Goal: Task Accomplishment & Management: Manage account settings

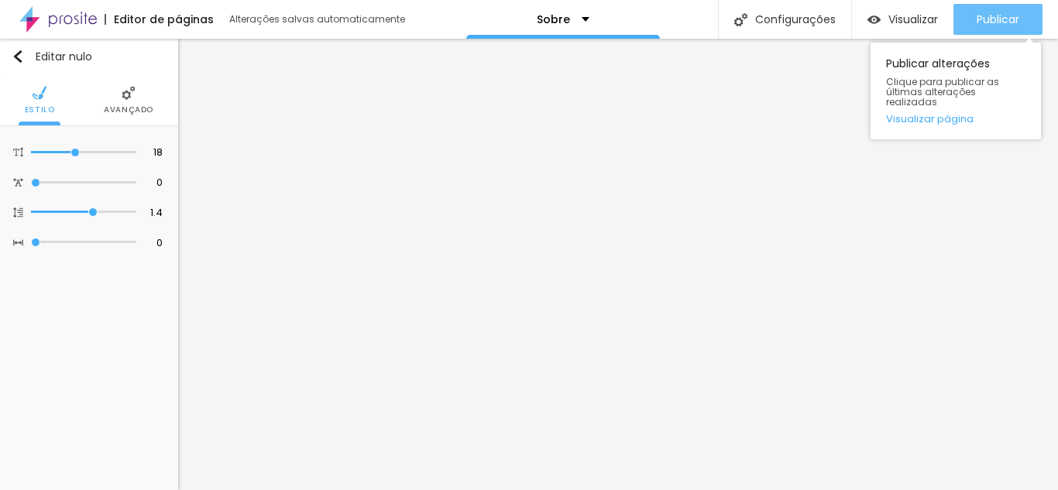
click at [987, 15] on font "Publicar" at bounding box center [997, 19] width 43 height 15
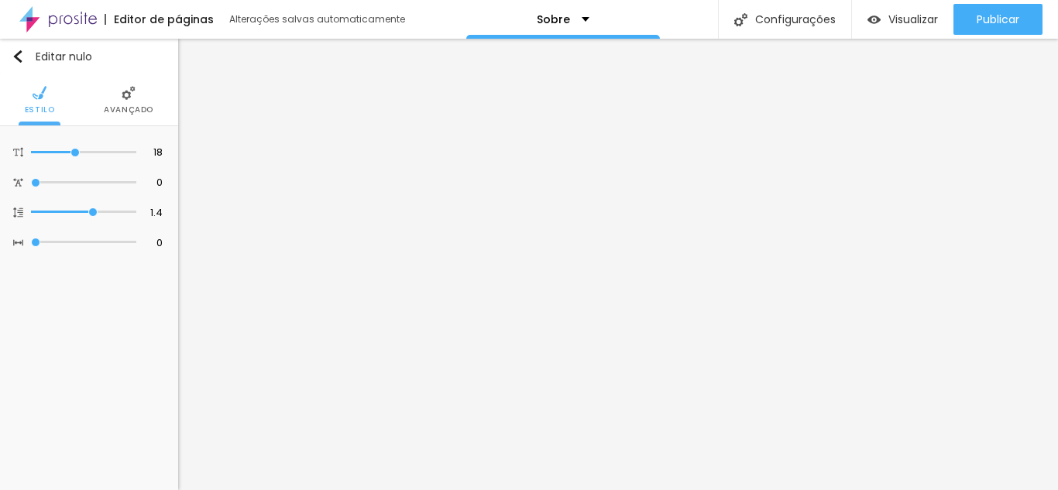
click at [271, 489] on div at bounding box center [529, 499] width 1058 height 0
click at [875, 19] on img "button" at bounding box center [873, 19] width 13 height 13
click at [16, 55] on img "button" at bounding box center [18, 56] width 12 height 12
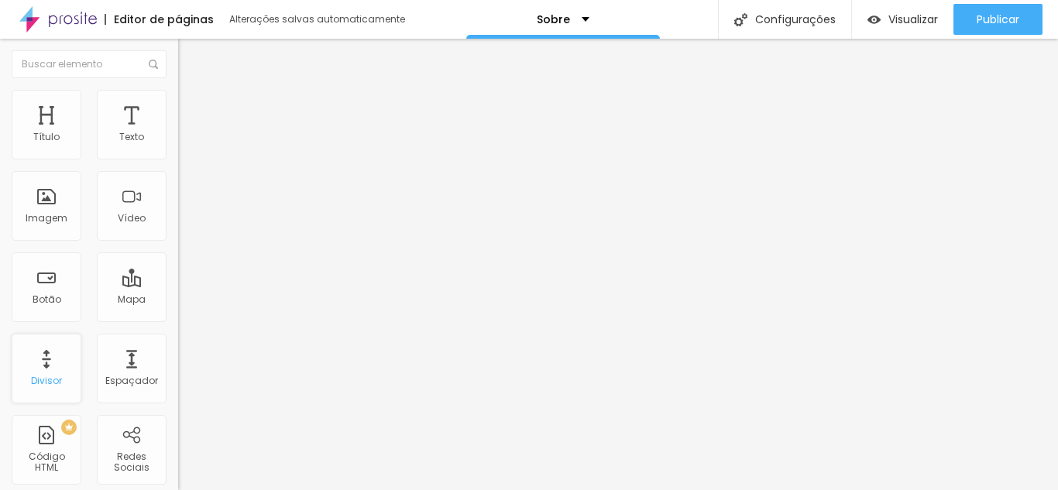
scroll to position [155, 0]
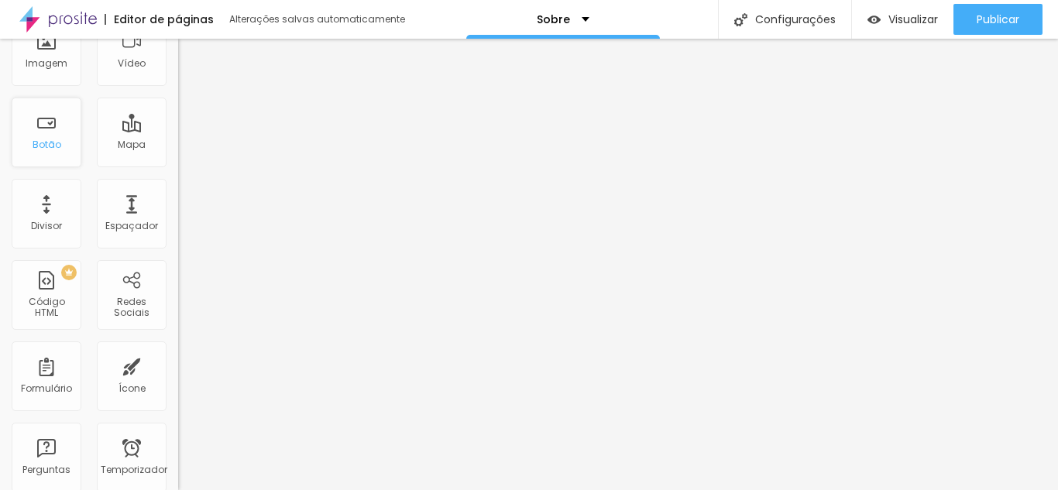
click at [43, 150] on font "Botão" at bounding box center [47, 144] width 29 height 13
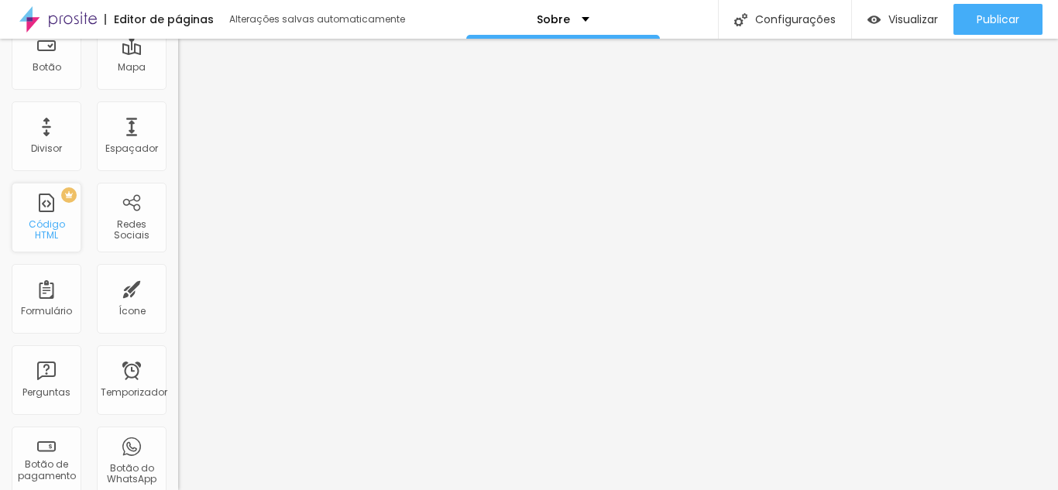
scroll to position [310, 0]
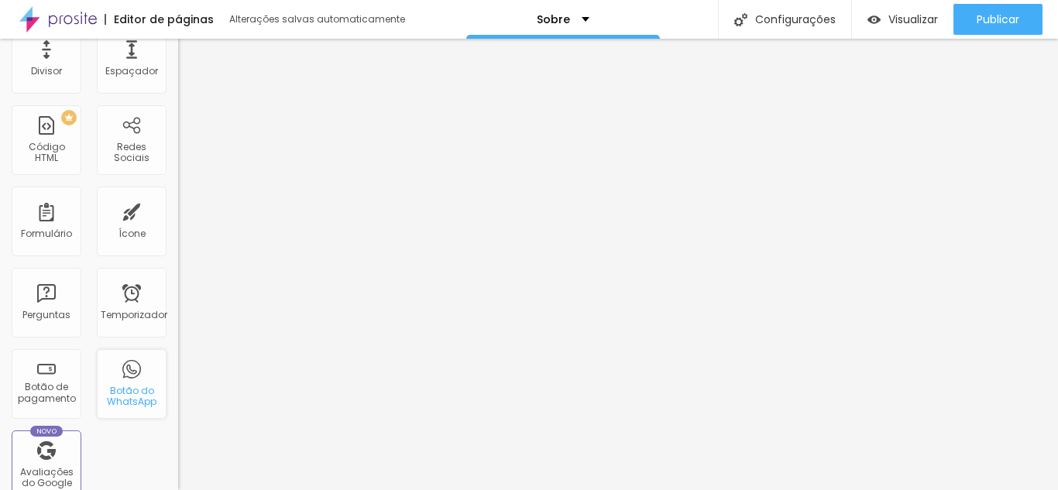
click at [149, 401] on div "Botão do WhatsApp" at bounding box center [131, 397] width 61 height 22
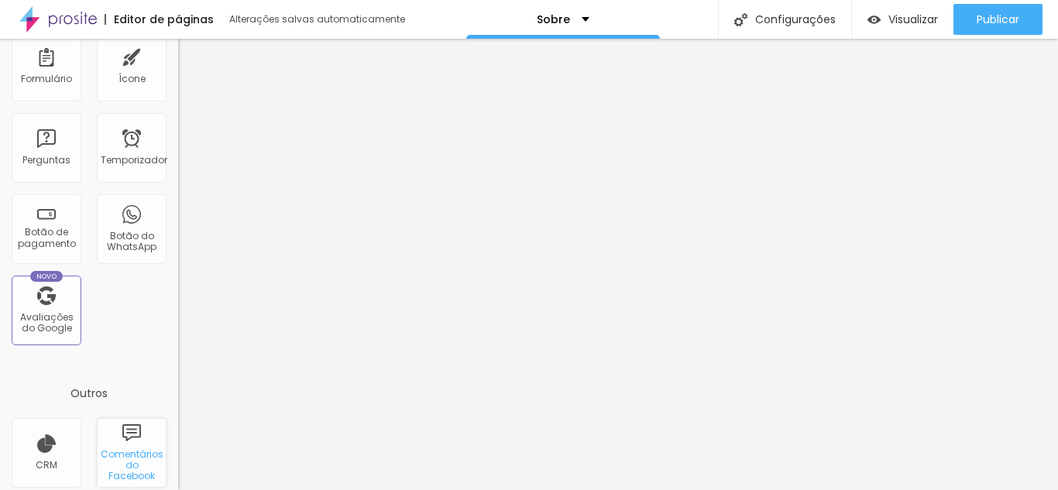
scroll to position [542, 0]
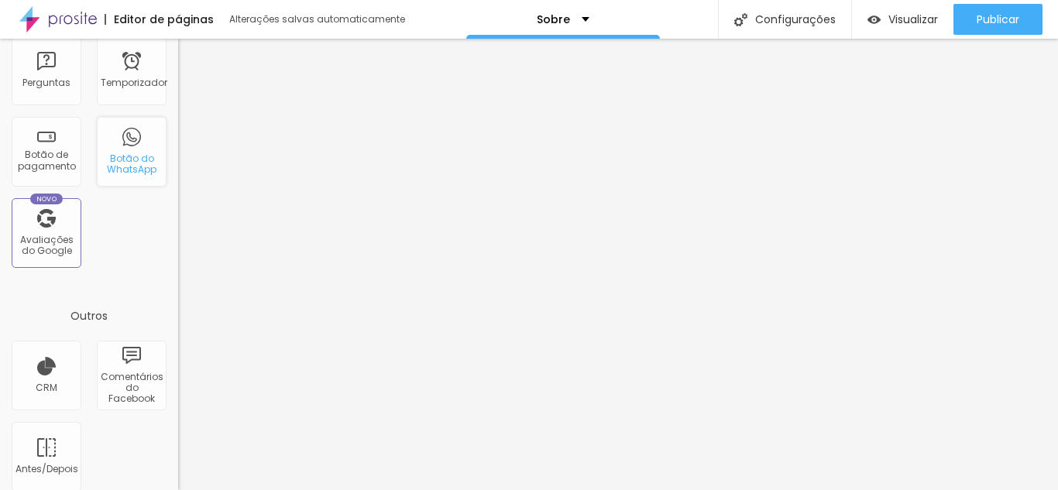
click at [112, 162] on font "Botão do WhatsApp" at bounding box center [132, 164] width 50 height 24
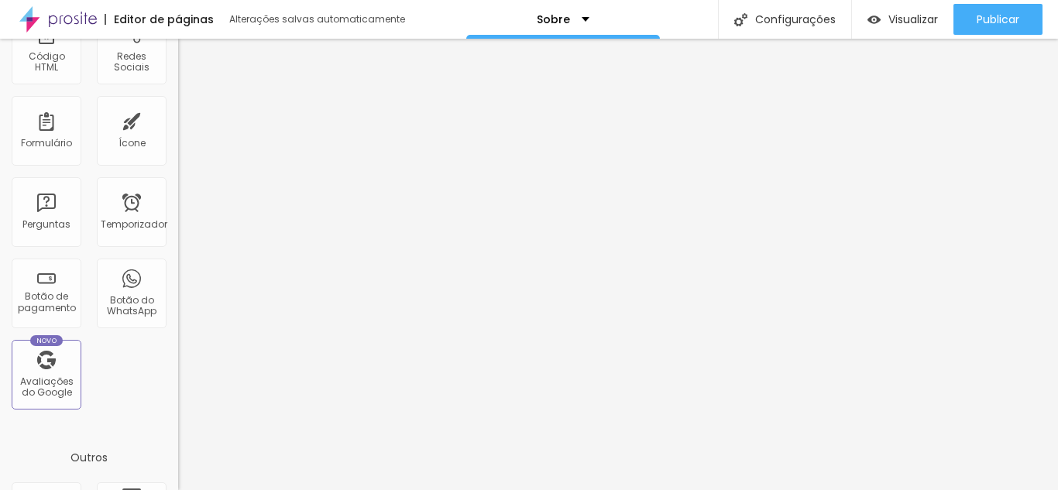
scroll to position [323, 0]
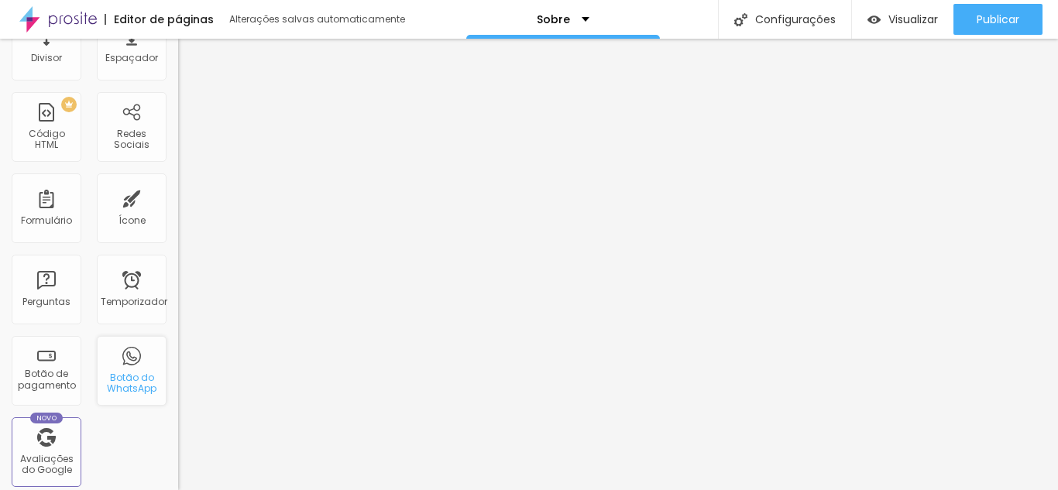
click at [127, 379] on font "Botão do WhatsApp" at bounding box center [132, 383] width 50 height 24
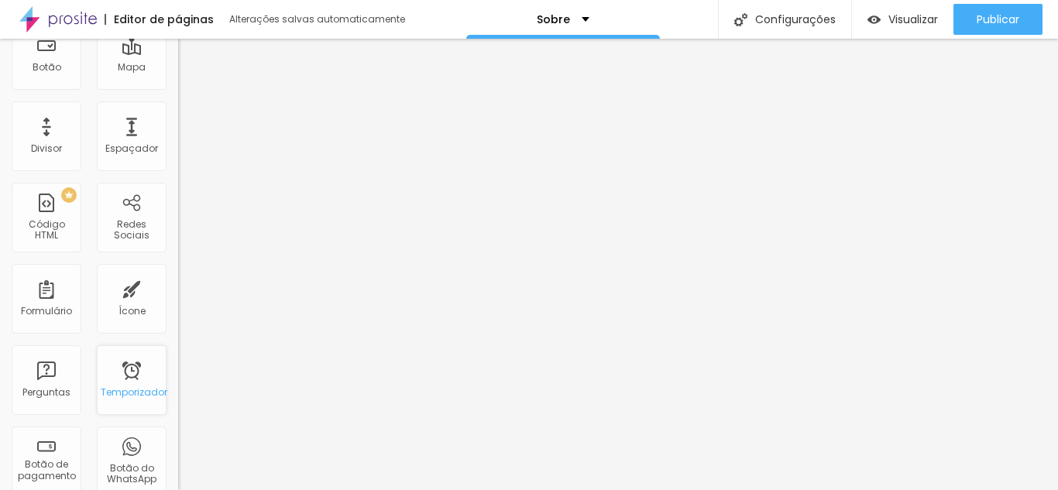
scroll to position [465, 0]
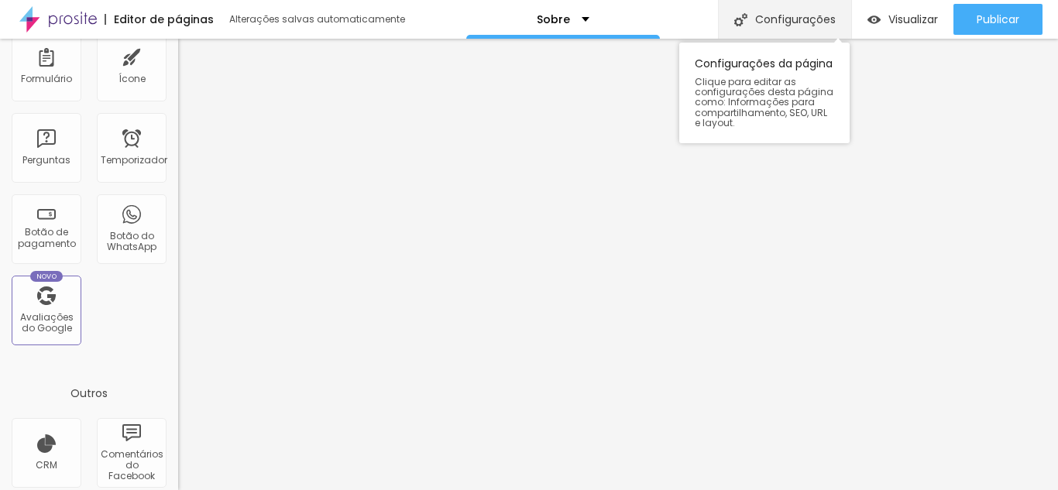
click at [766, 14] on font "Configurações" at bounding box center [795, 19] width 81 height 15
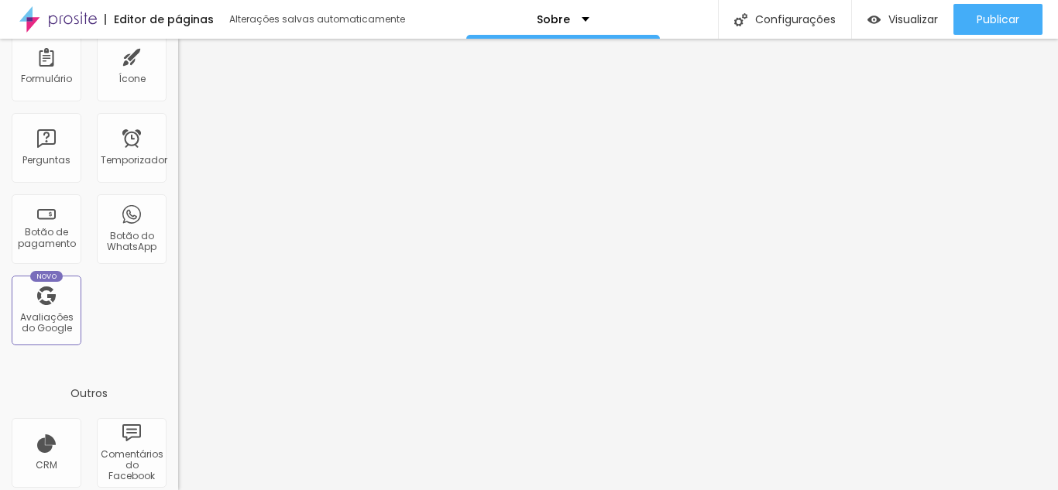
drag, startPoint x: 558, startPoint y: 236, endPoint x: 366, endPoint y: 235, distance: 192.0
drag, startPoint x: 568, startPoint y: 235, endPoint x: 431, endPoint y: 233, distance: 136.3
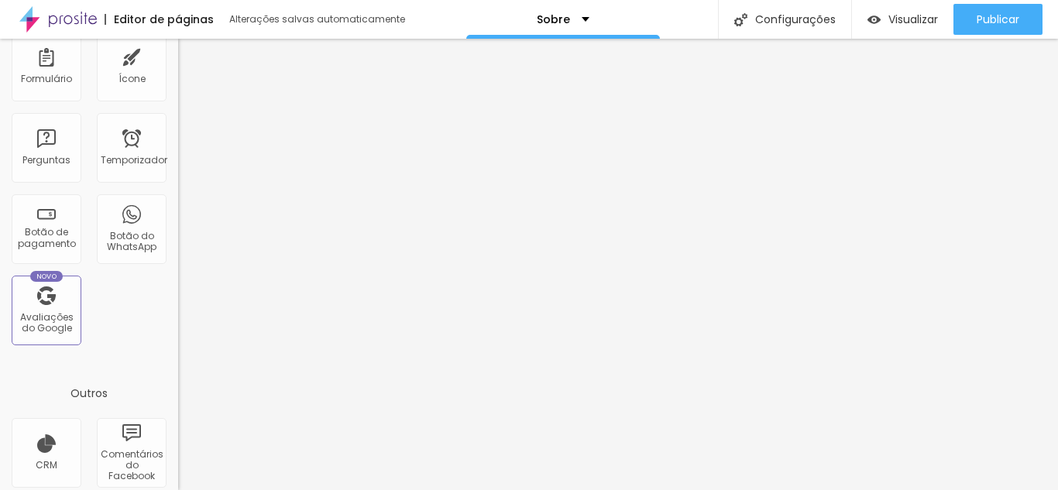
type input "Sobre - Fotografa Ellem"
drag, startPoint x: 593, startPoint y: 317, endPoint x: 355, endPoint y: 313, distance: 237.8
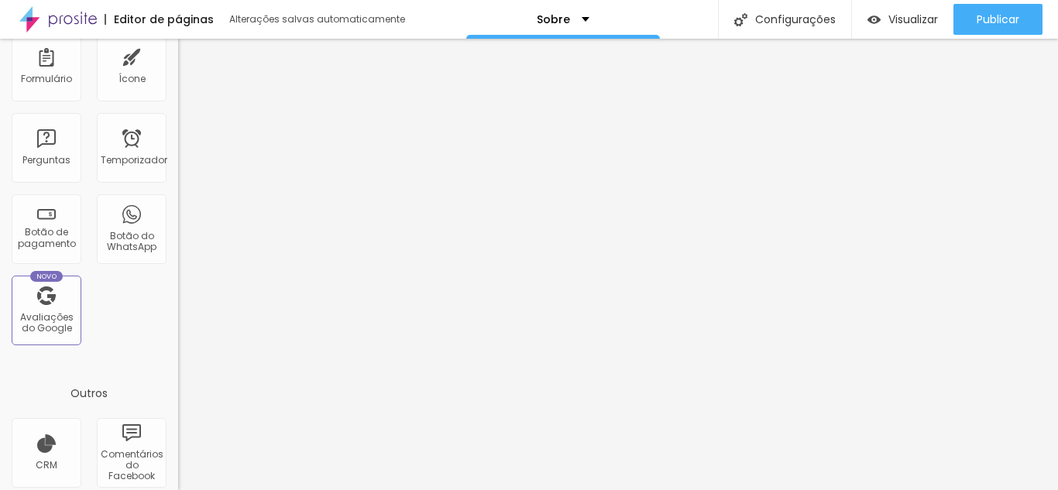
paste textarea "Eu sou a Ellem. Há quinze anos eu fotografo de tudo um pouco, mas prefiro pesso…"
type textarea "Eu sou a Ellem. Há quinze anos eu fotografo de tudo um pouco, mas prefiro pesso…"
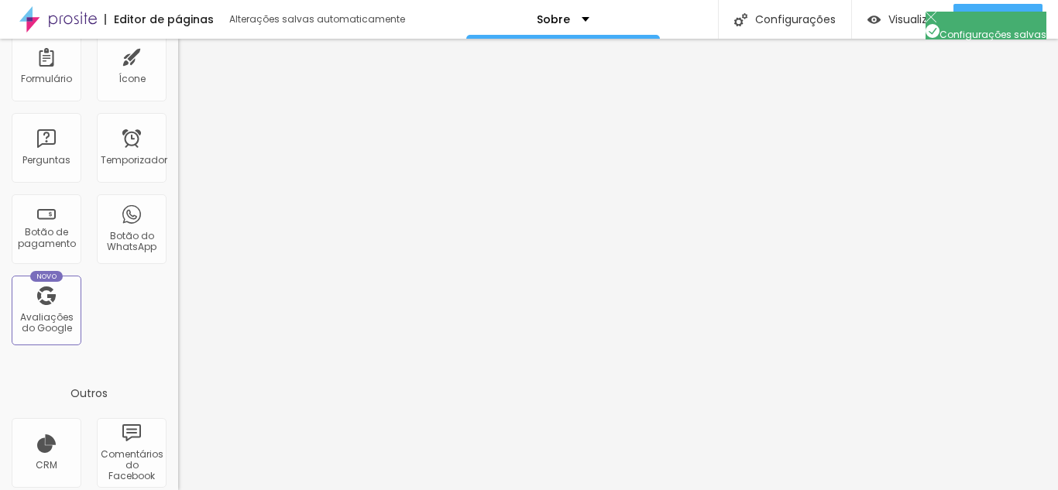
scroll to position [0, 0]
click at [122, 225] on div "Botão do WhatsApp" at bounding box center [132, 229] width 70 height 70
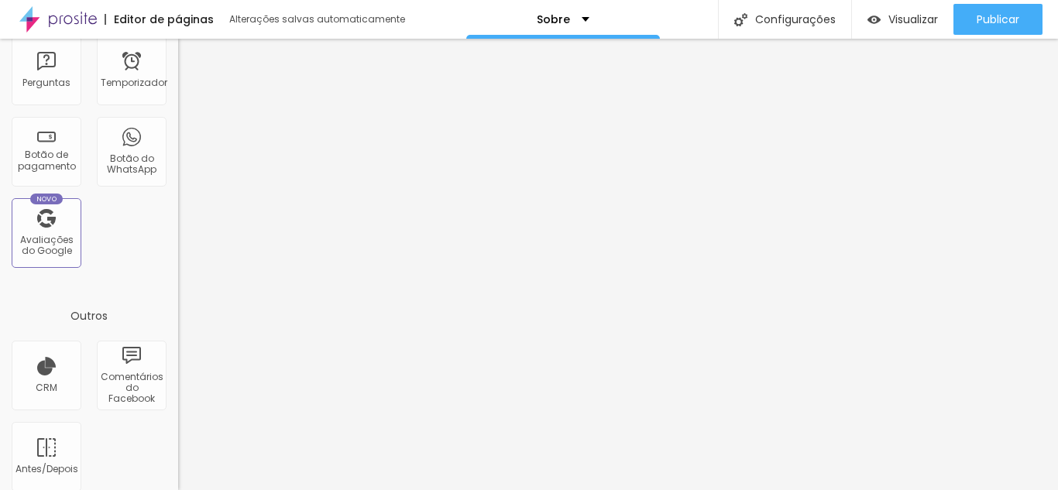
scroll to position [555, 0]
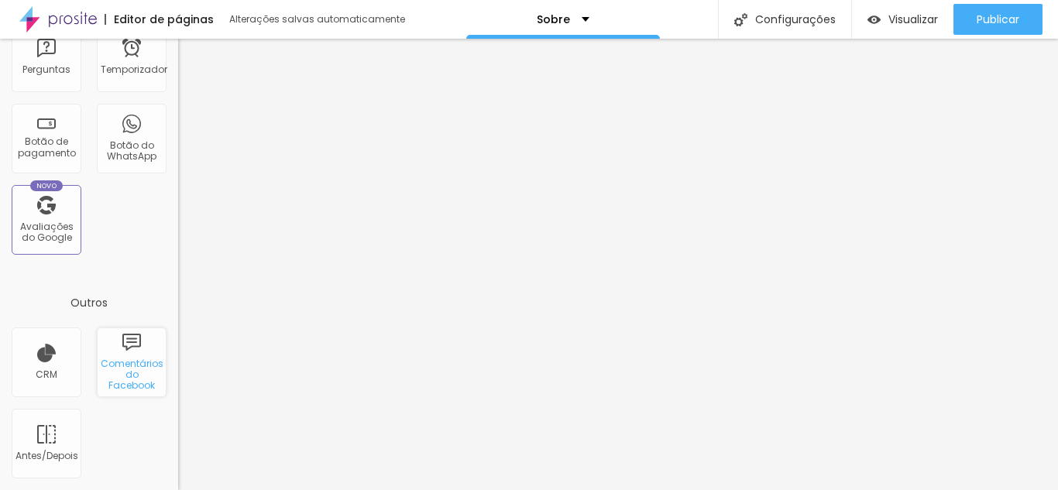
click at [129, 377] on font "Comentários do Facebook" at bounding box center [132, 375] width 63 height 36
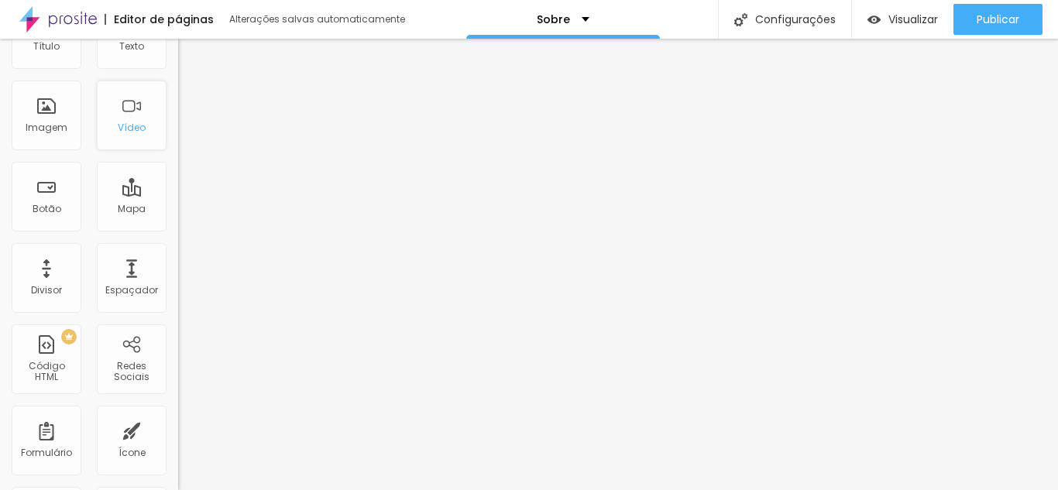
scroll to position [0, 0]
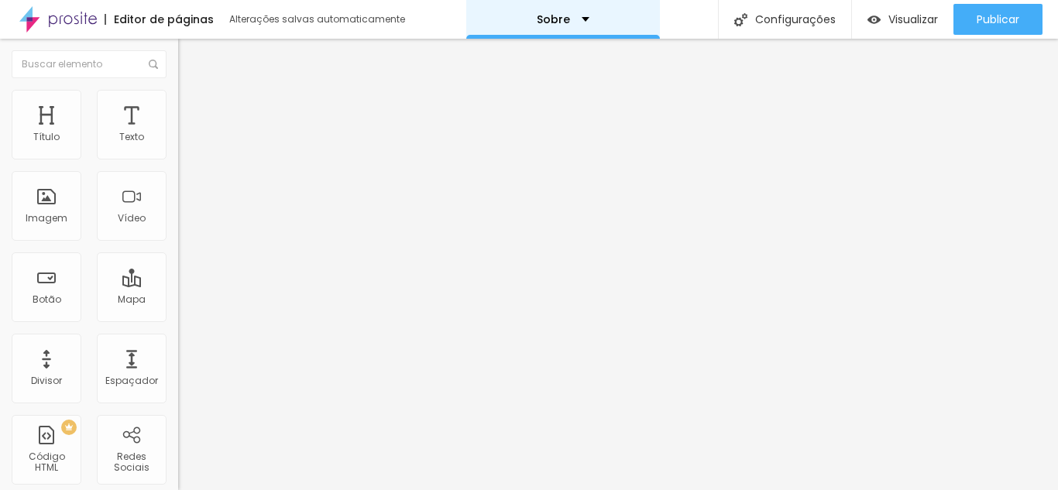
click at [583, 17] on div "Sobre" at bounding box center [563, 19] width 53 height 11
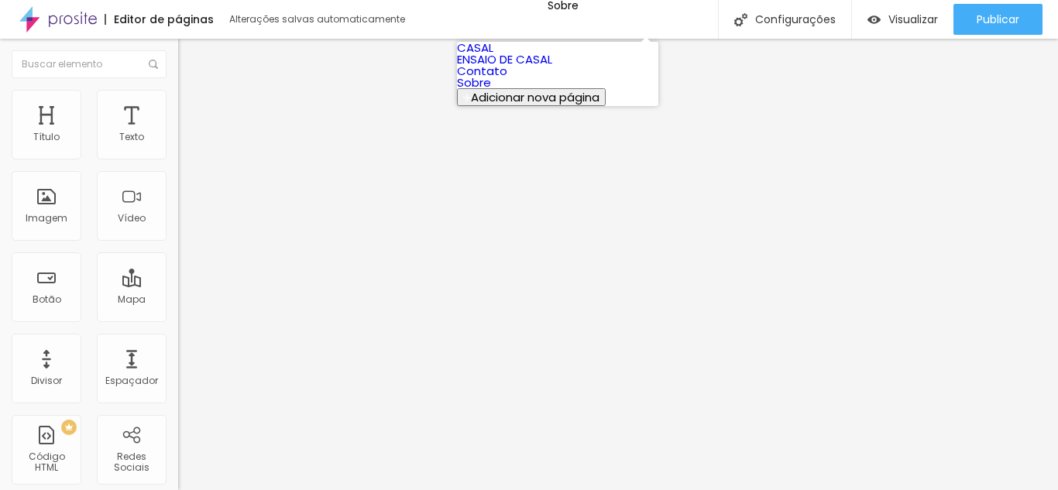
click at [493, 56] on link "CASAL" at bounding box center [475, 47] width 36 height 16
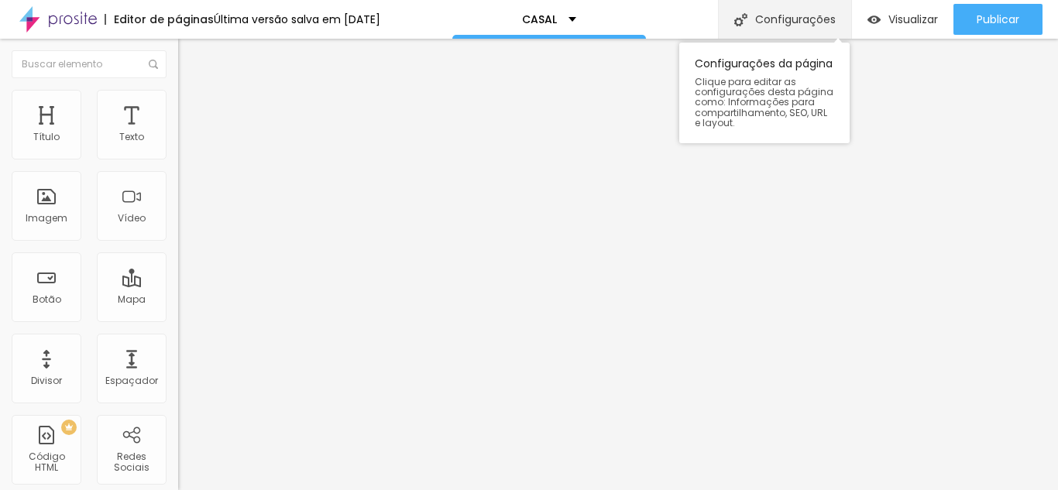
click at [774, 9] on div "Configurações" at bounding box center [784, 19] width 133 height 39
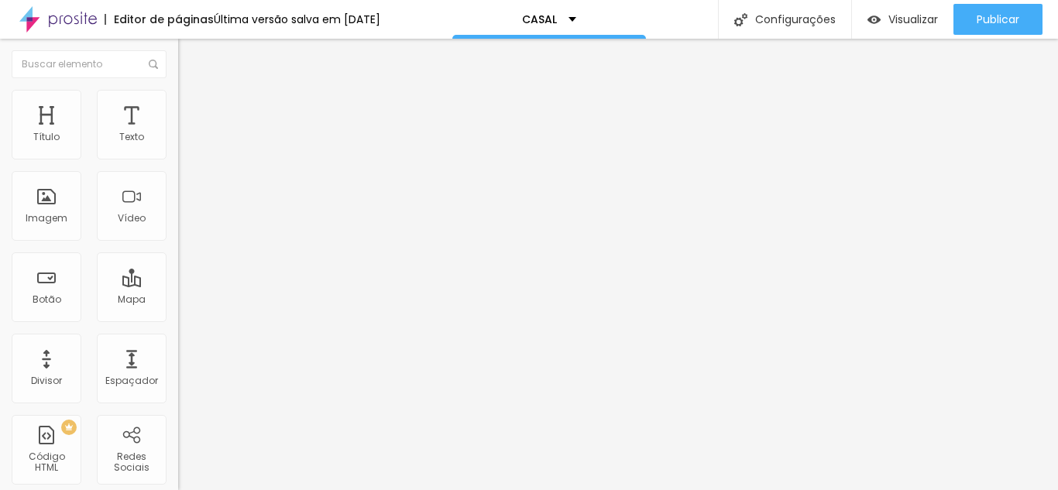
scroll to position [74, 0]
click at [590, 25] on div "CASAL" at bounding box center [549, 19] width 194 height 39
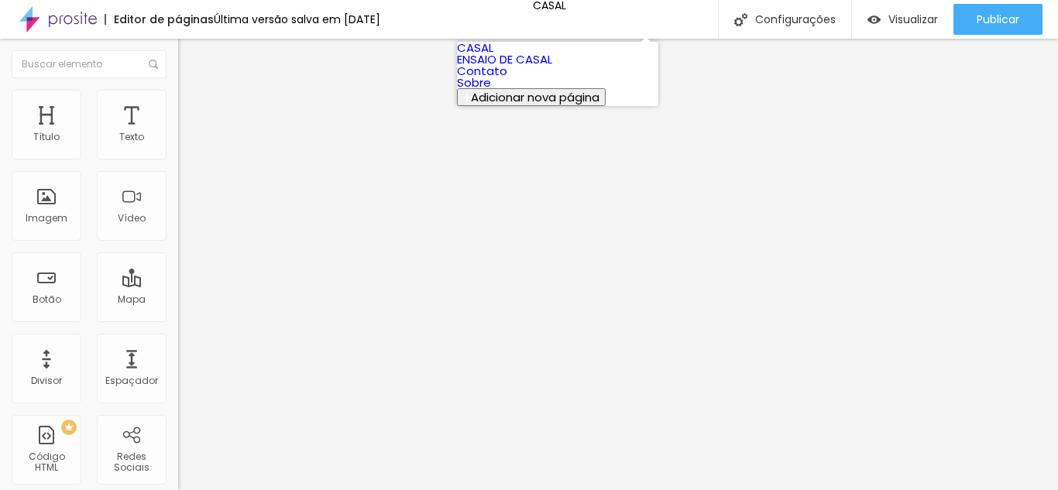
click at [520, 67] on font "ENSAIO DE CASAL" at bounding box center [504, 59] width 95 height 16
